Goal: Transaction & Acquisition: Purchase product/service

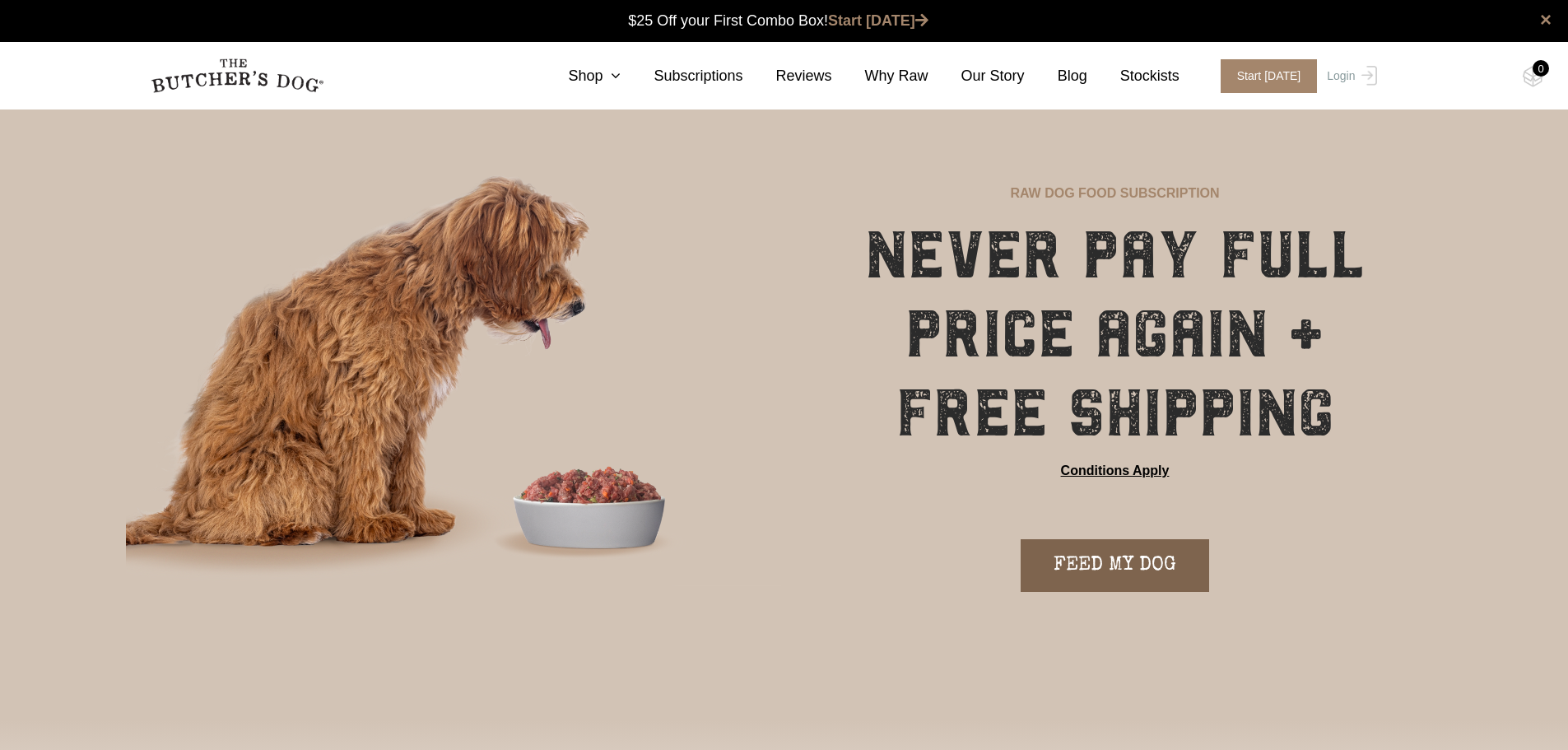
click at [1148, 564] on link "FEED MY DOG" at bounding box center [1115, 565] width 189 height 53
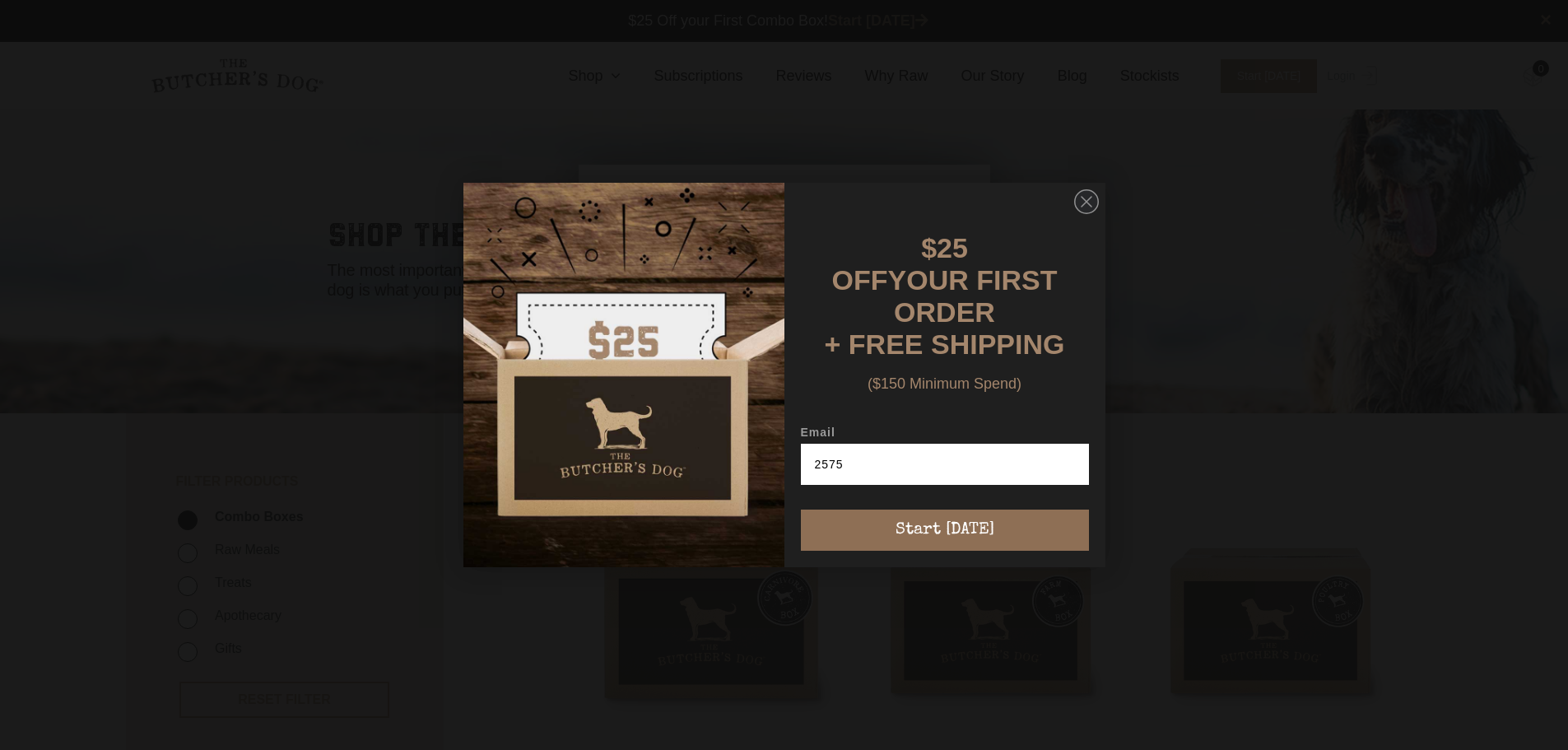
click at [932, 526] on button "Start [DATE]" at bounding box center [944, 529] width 288 height 41
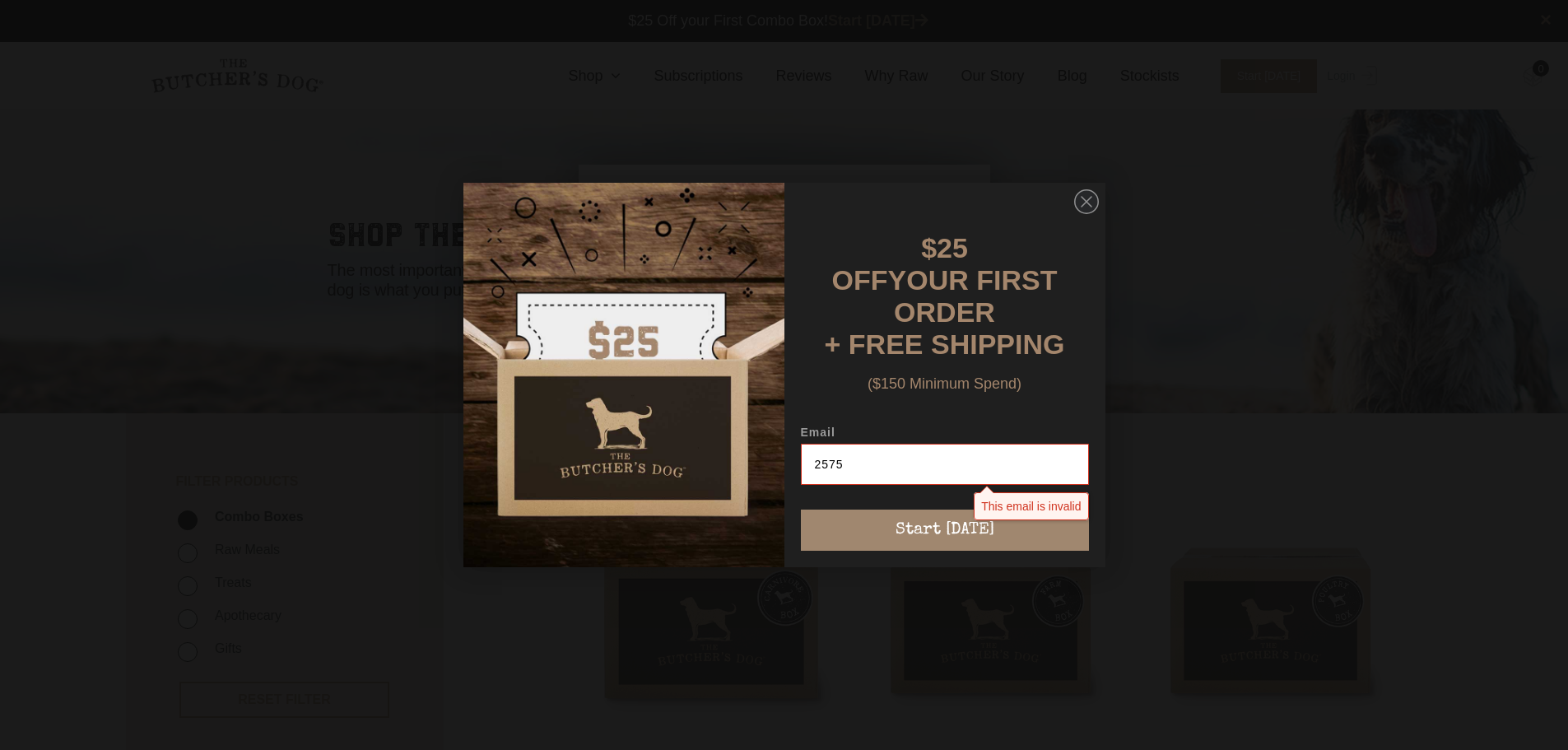
drag, startPoint x: 848, startPoint y: 474, endPoint x: 685, endPoint y: 475, distance: 163.0
click at [685, 474] on form "$25 OFF YOUR FIRST ORDER + FREE SHIPPING ($150 Minimum Spend) Email 2575 This e…" at bounding box center [784, 375] width 641 height 384
type input "eloiseagillespie@gmail.com"
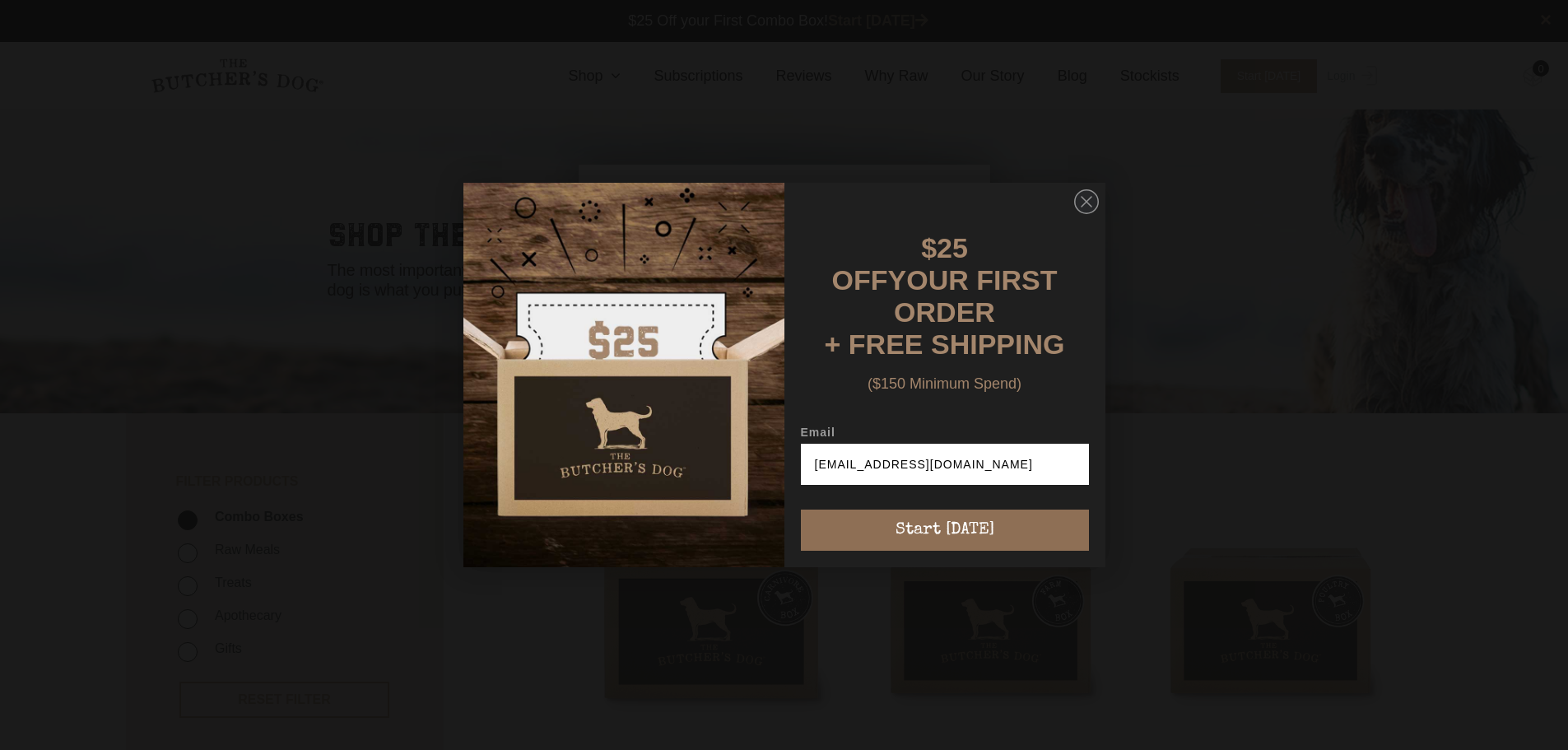
click at [948, 520] on button "Start [DATE]" at bounding box center [944, 529] width 288 height 41
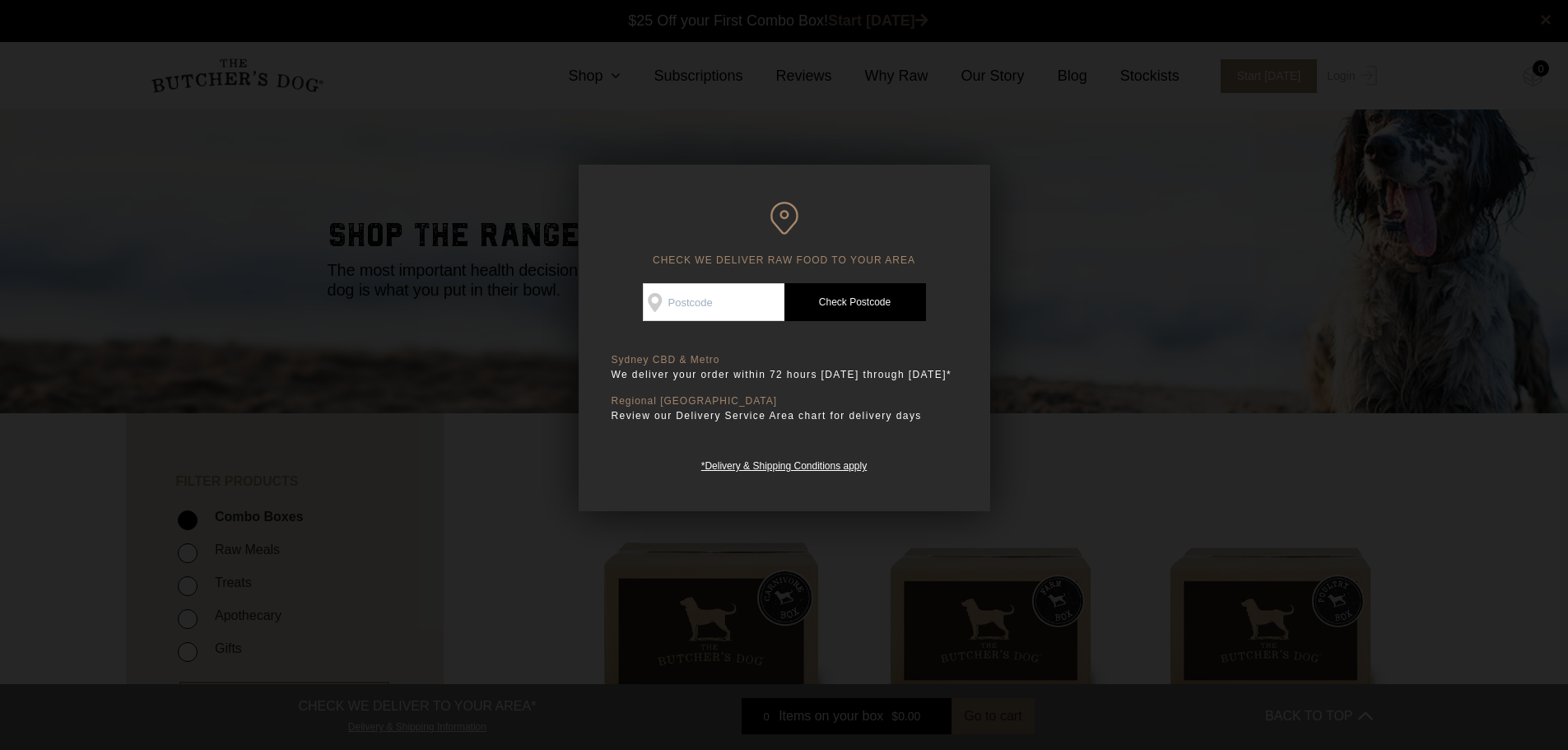
click at [699, 305] on input "Check Availability At" at bounding box center [713, 302] width 142 height 38
type input "2575"
click at [847, 305] on link "Check Postcode" at bounding box center [855, 302] width 142 height 38
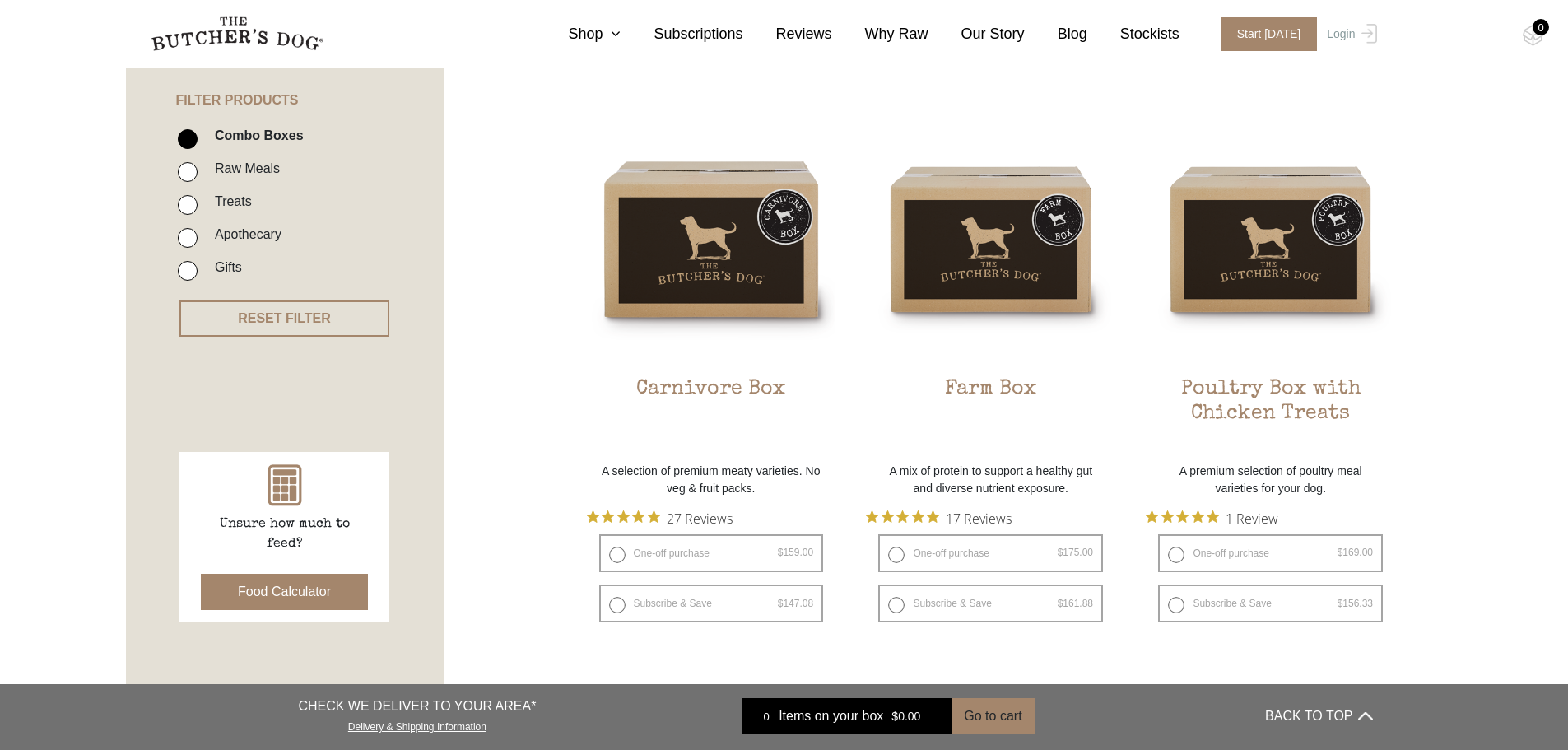
scroll to position [329, 0]
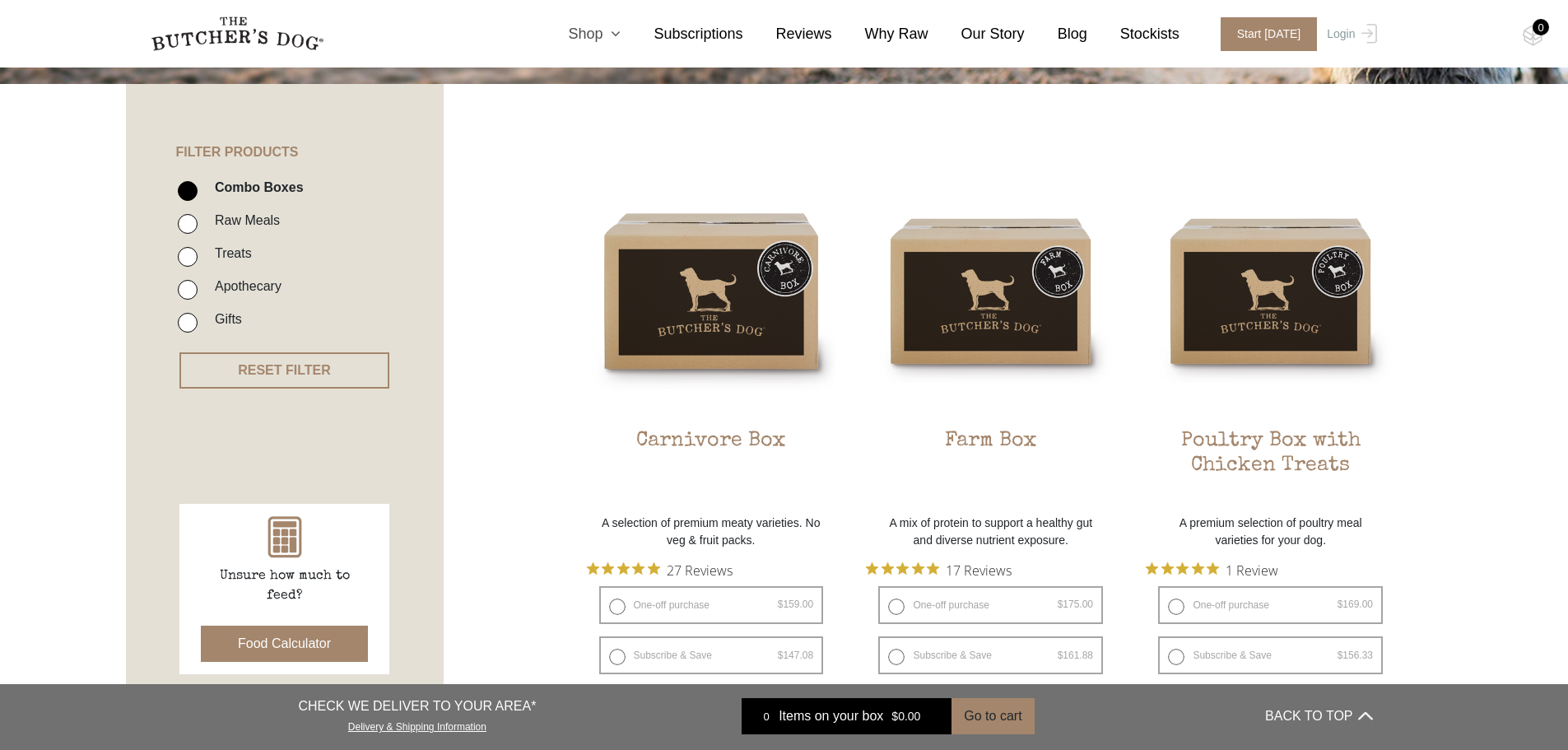
click at [619, 30] on link "Shop" at bounding box center [578, 34] width 85 height 22
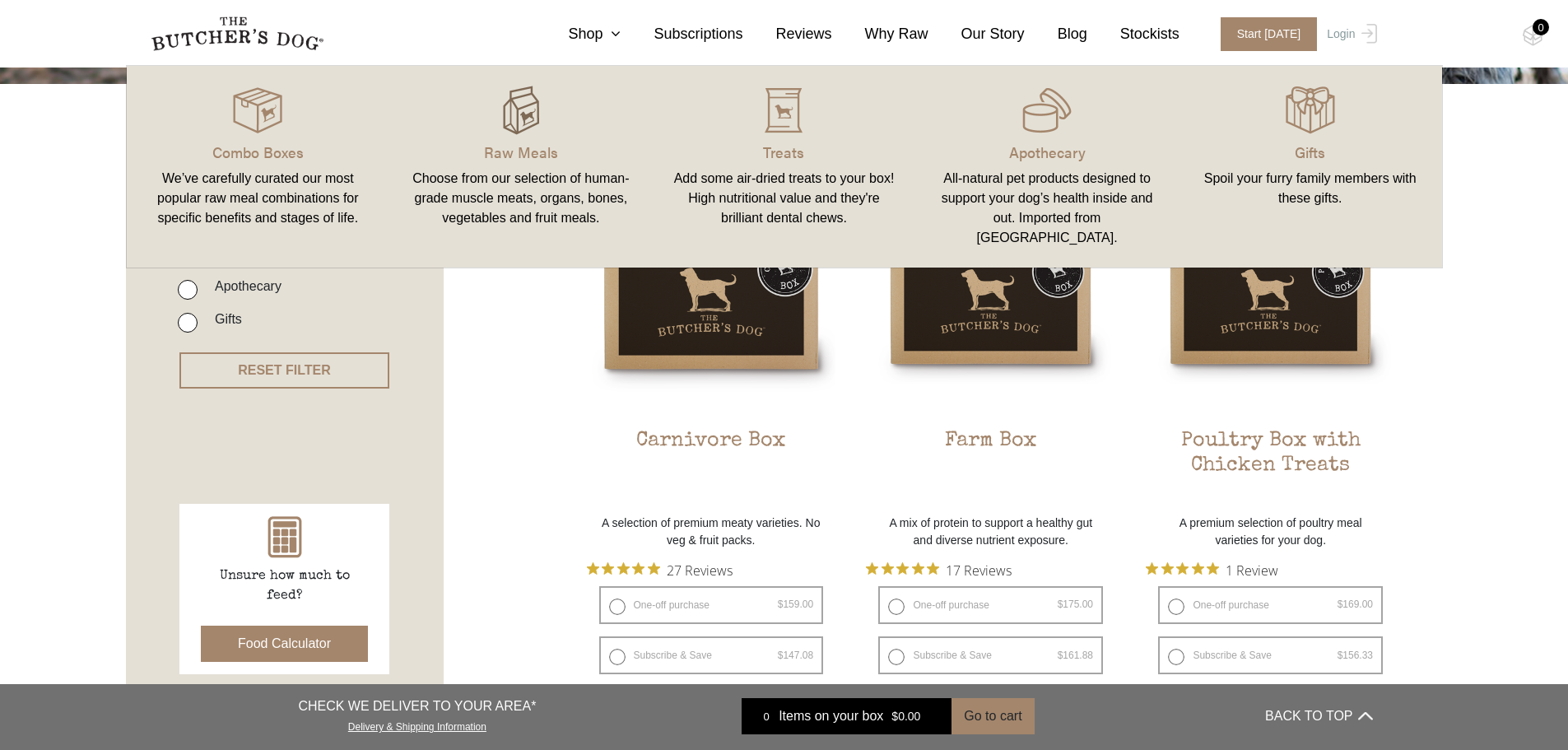
click at [521, 123] on img at bounding box center [521, 110] width 50 height 50
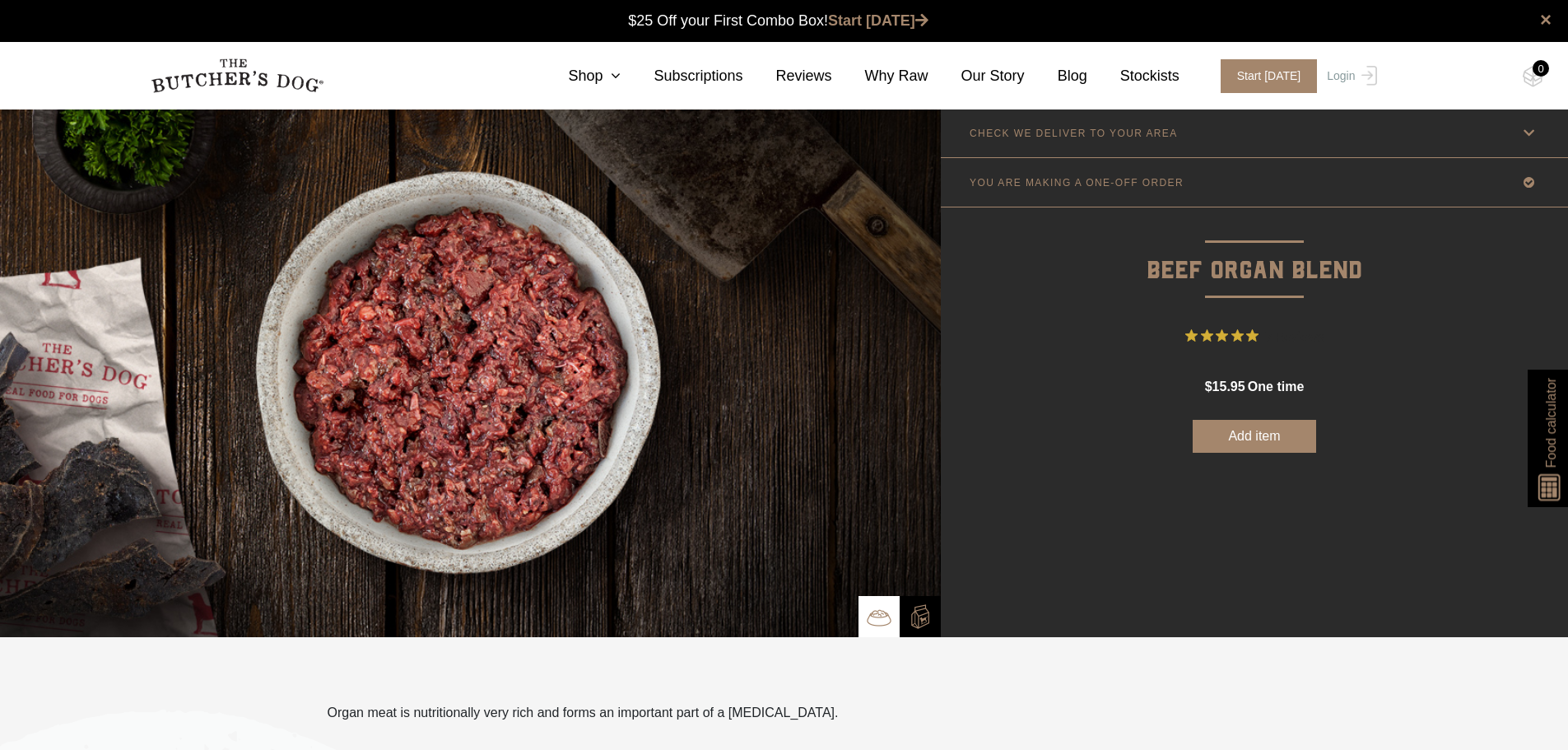
click at [1230, 439] on button "Add item" at bounding box center [1254, 436] width 123 height 33
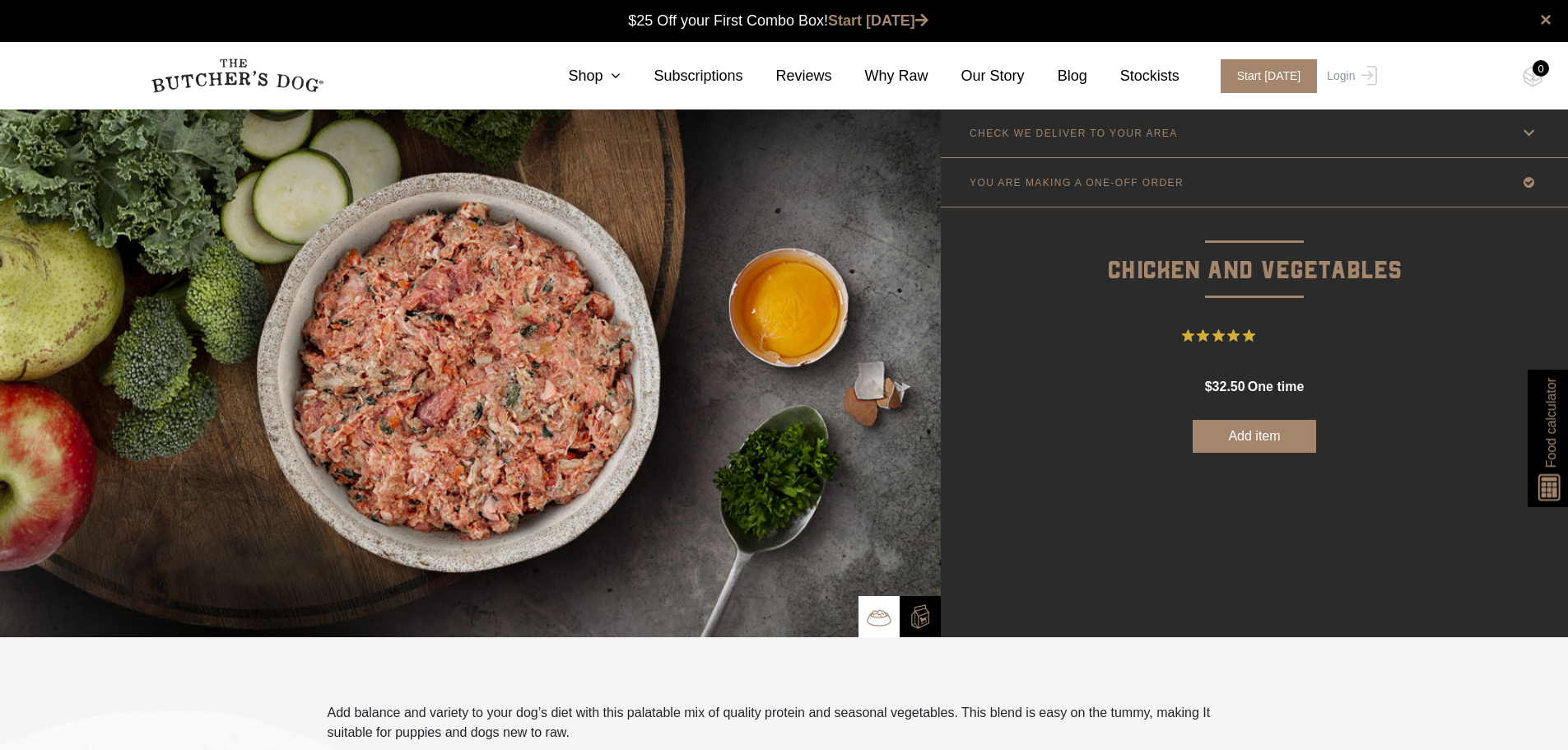
click at [1261, 432] on button "Add item" at bounding box center [1254, 436] width 123 height 33
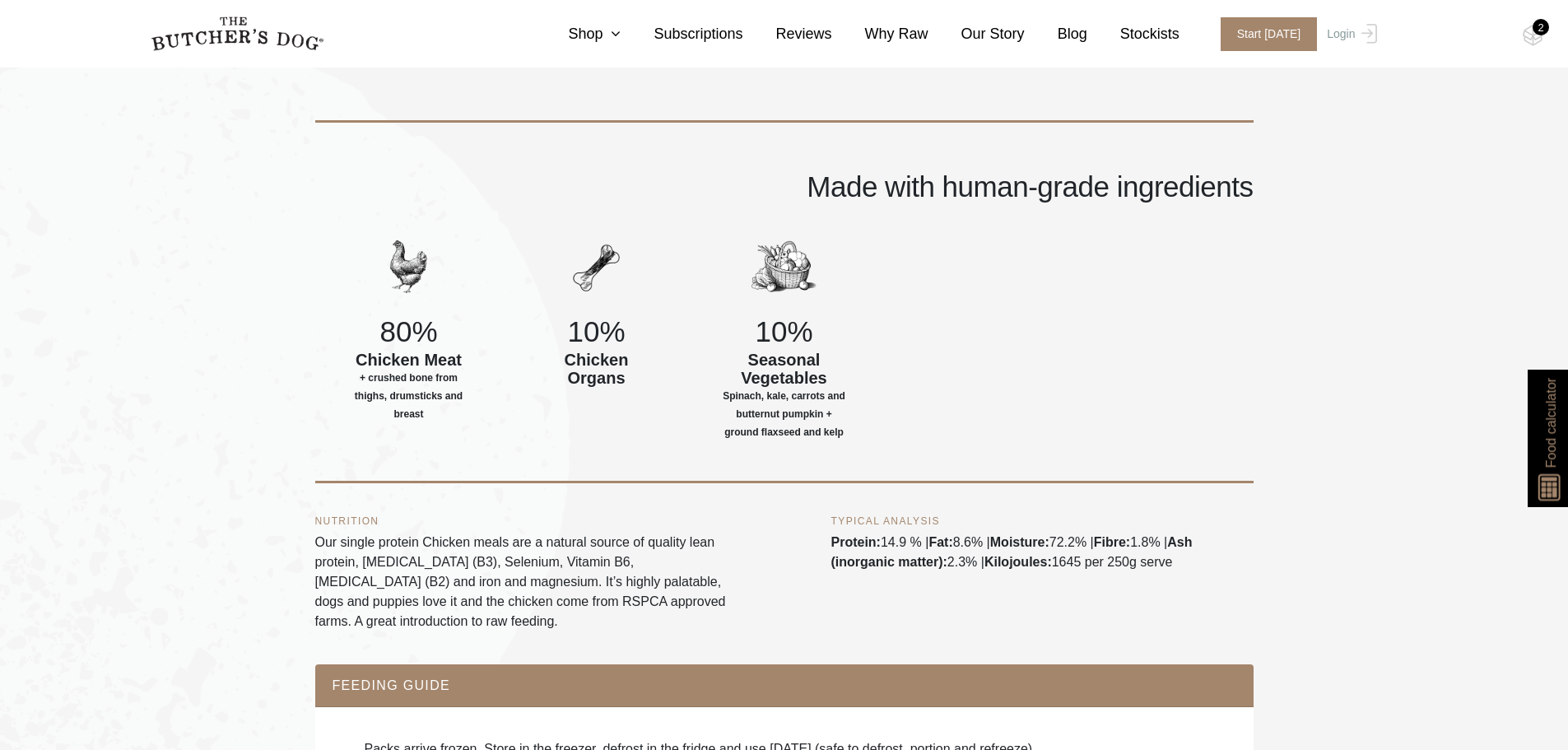
scroll to position [824, 0]
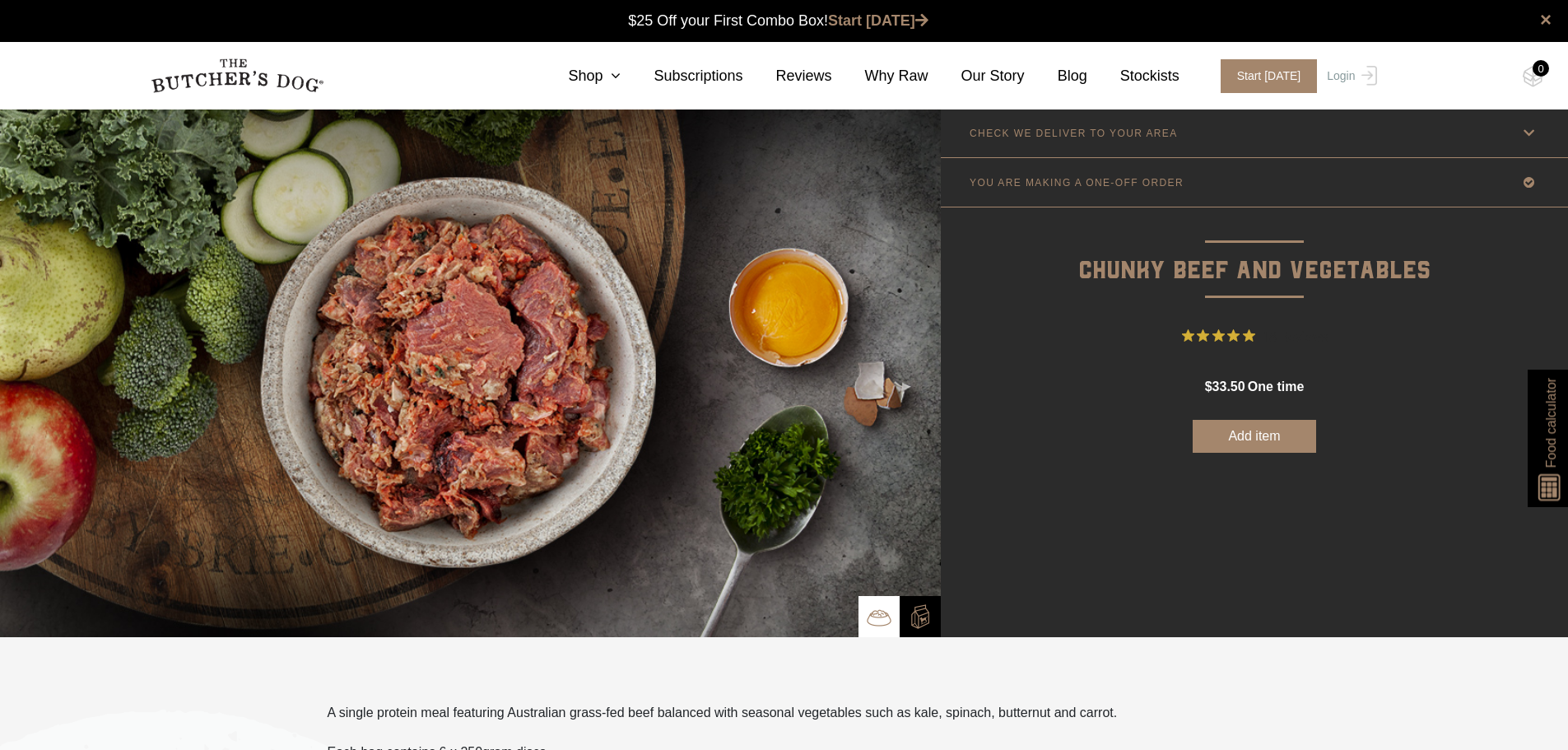
click at [1251, 436] on button "Add item" at bounding box center [1254, 436] width 123 height 33
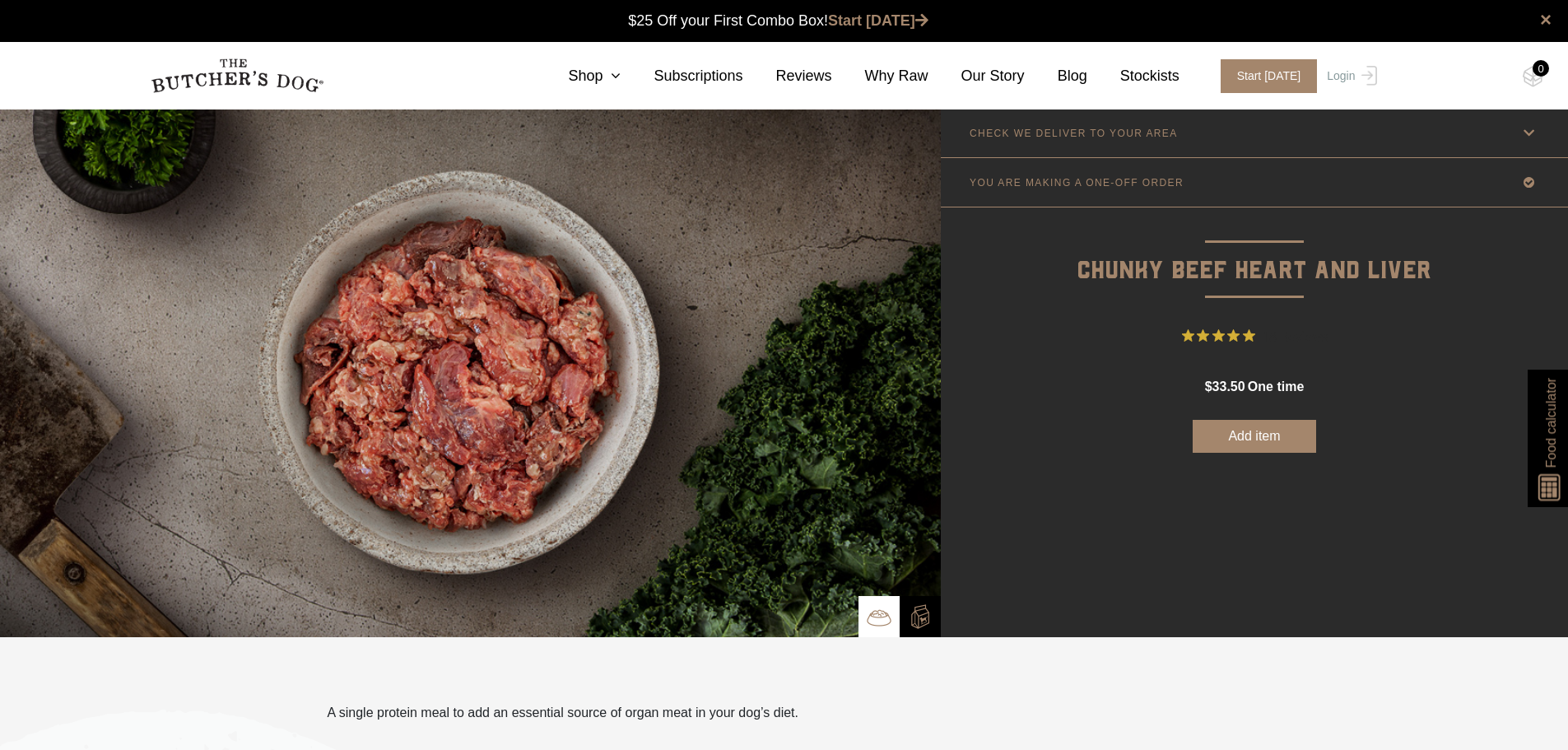
click at [1254, 435] on button "Add item" at bounding box center [1254, 436] width 123 height 33
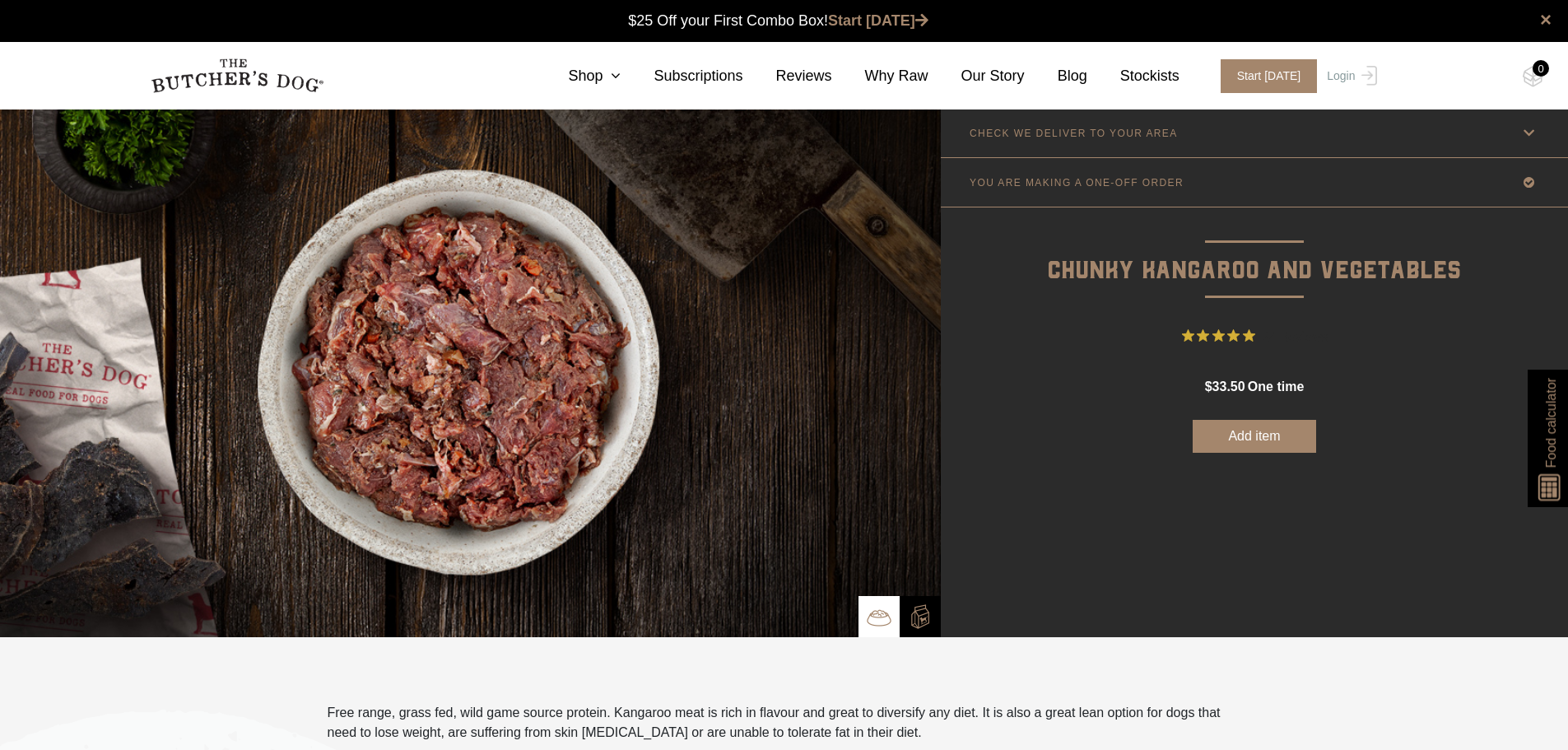
click at [1295, 438] on button "Add item" at bounding box center [1254, 436] width 123 height 33
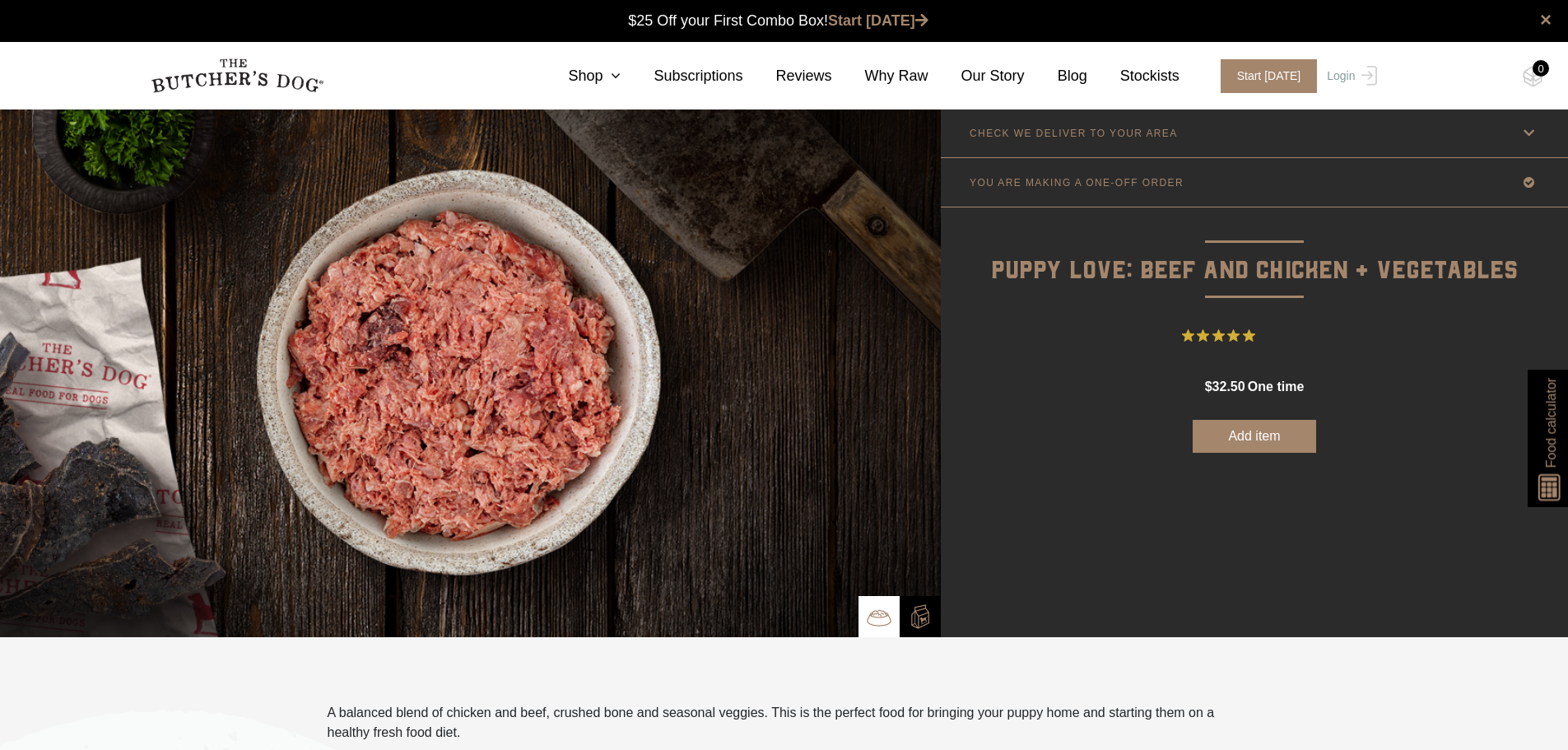
click at [1259, 438] on button "Add item" at bounding box center [1254, 436] width 123 height 33
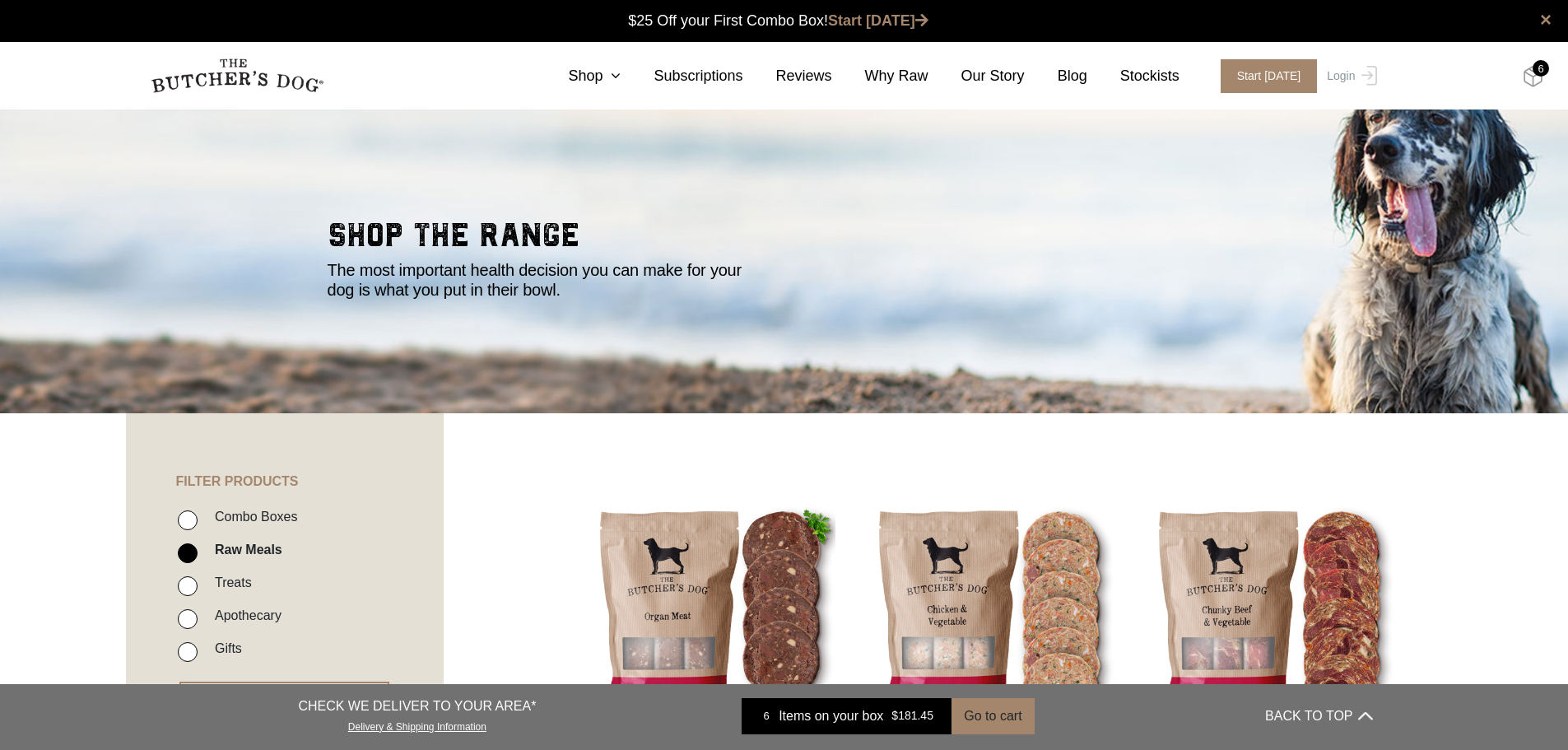
click at [1540, 79] on img at bounding box center [1532, 76] width 21 height 22
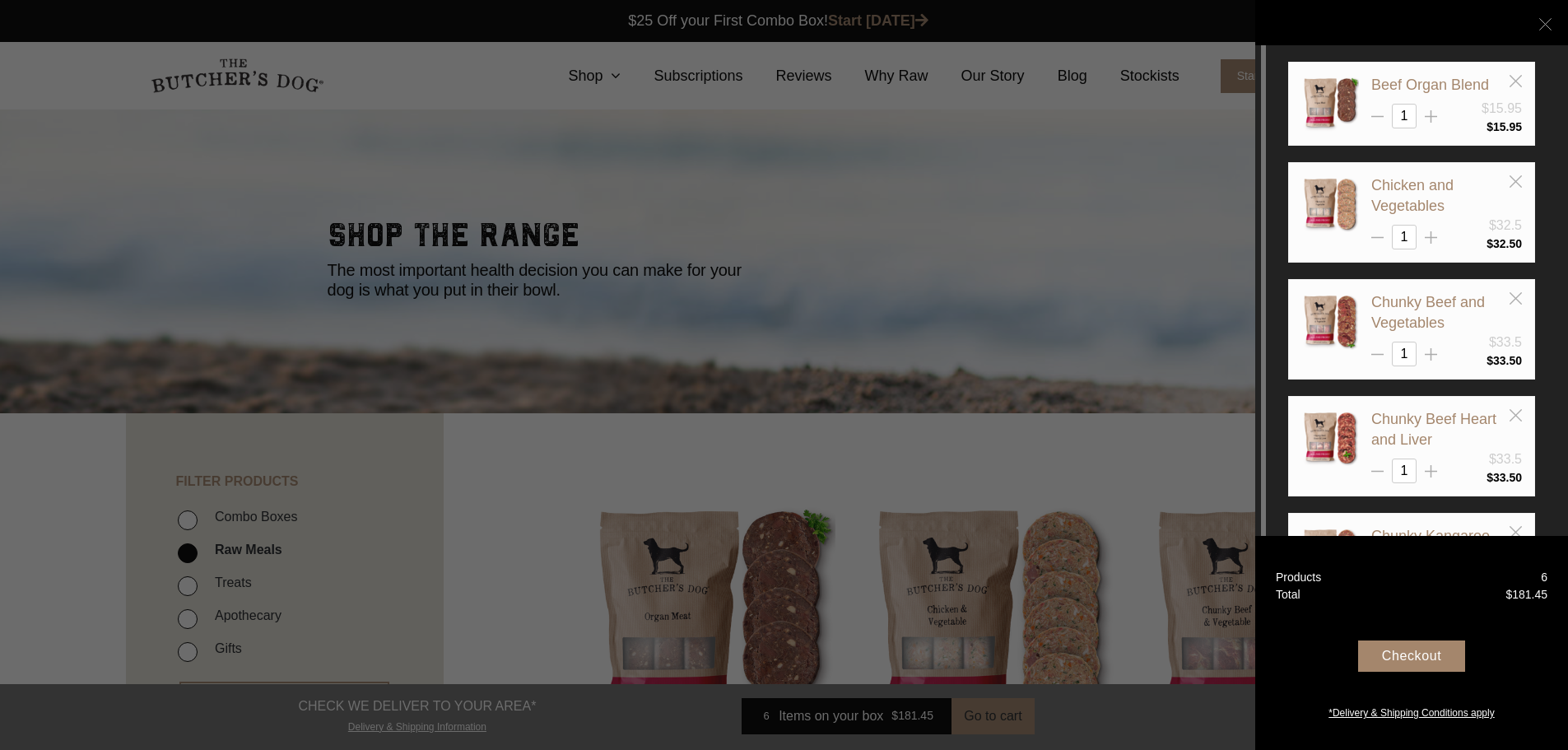
click at [1544, 22] on icon at bounding box center [1545, 24] width 12 height 12
